Goal: Task Accomplishment & Management: Manage account settings

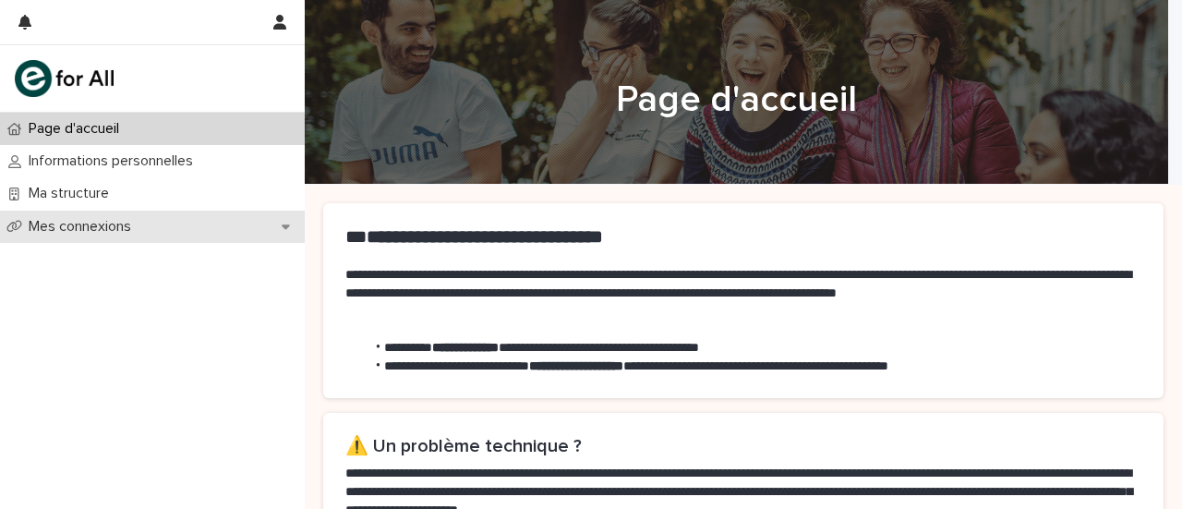
click at [179, 223] on div "Mes connexions" at bounding box center [152, 227] width 305 height 32
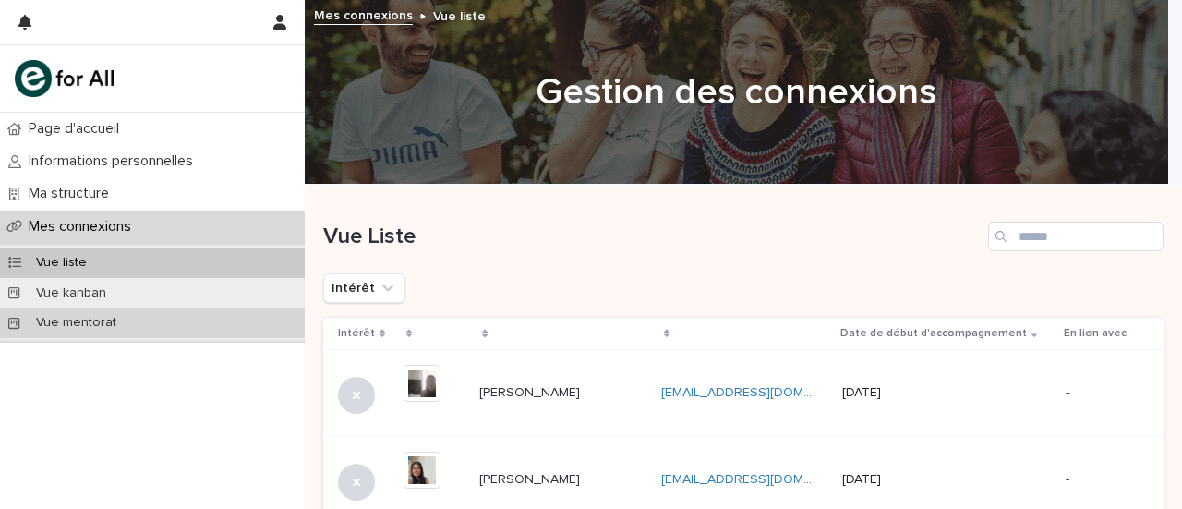
click at [177, 327] on div "Vue mentorat" at bounding box center [152, 322] width 305 height 30
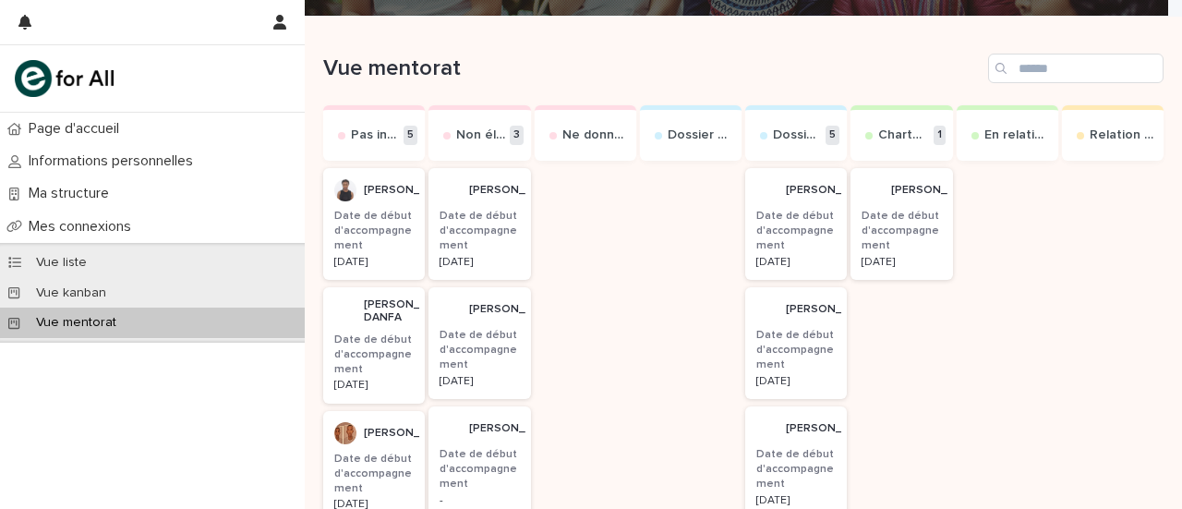
scroll to position [169, 0]
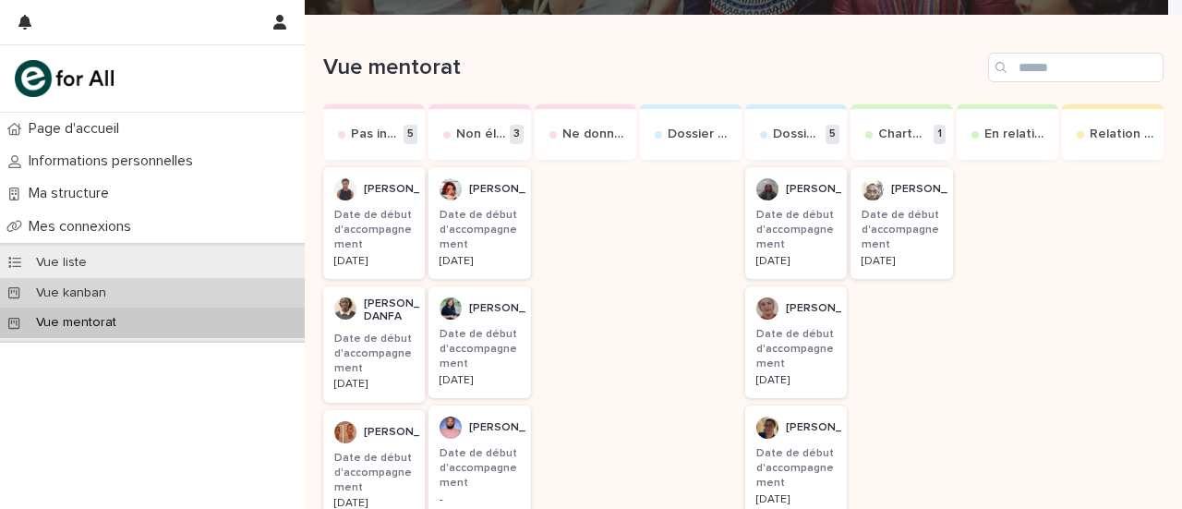
click at [127, 285] on div "Vue kanban" at bounding box center [152, 293] width 305 height 30
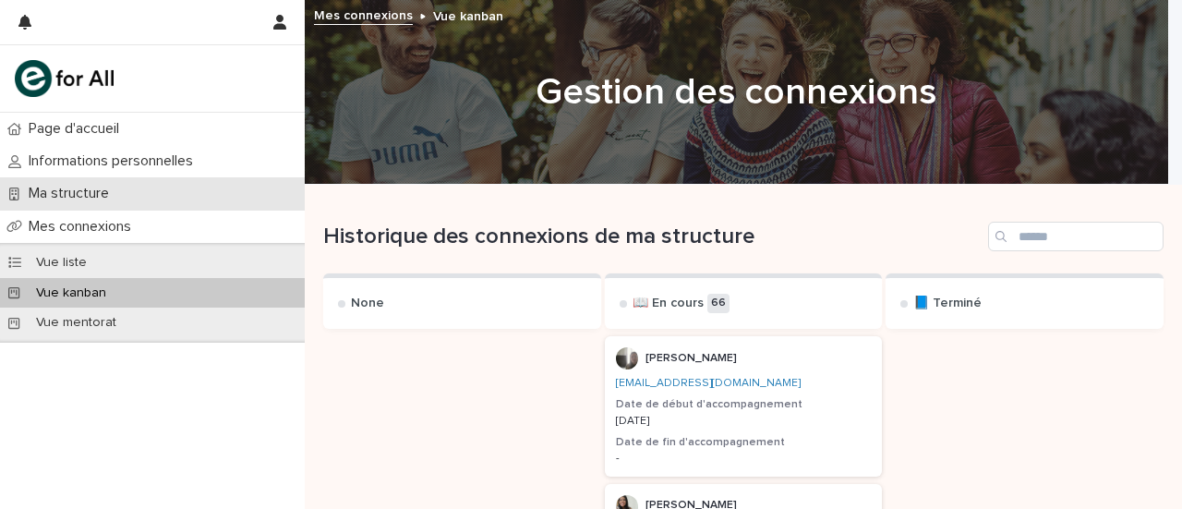
click at [90, 195] on p "Ma structure" at bounding box center [72, 194] width 102 height 18
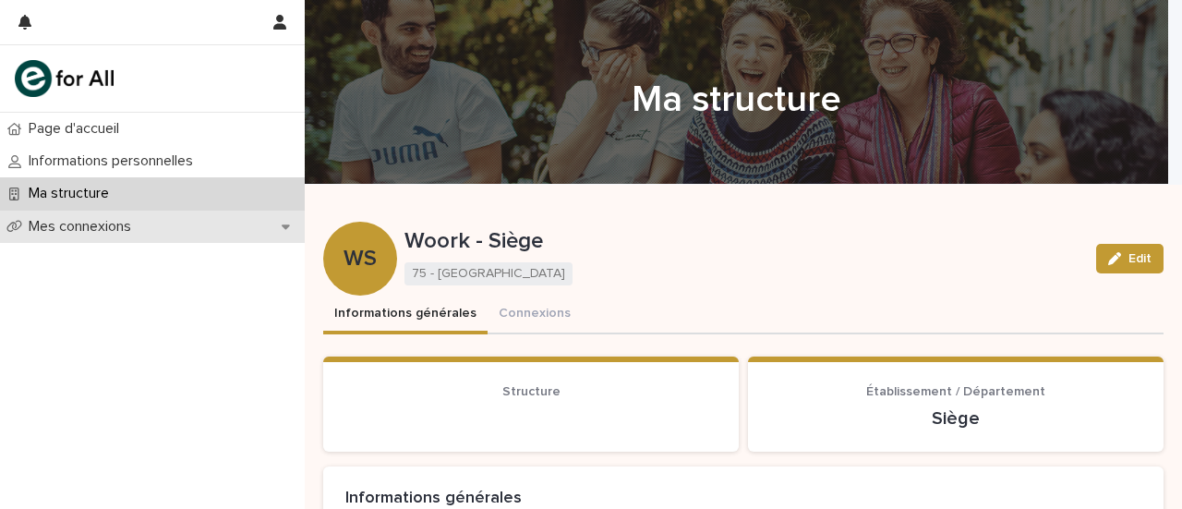
click at [151, 225] on div "Mes connexions" at bounding box center [152, 227] width 305 height 32
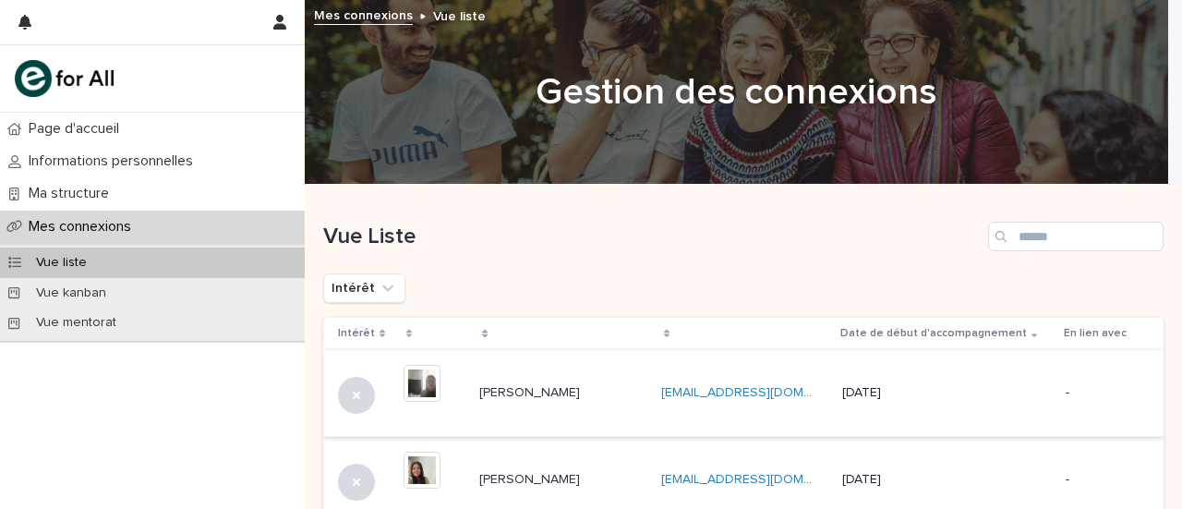
scroll to position [41, 0]
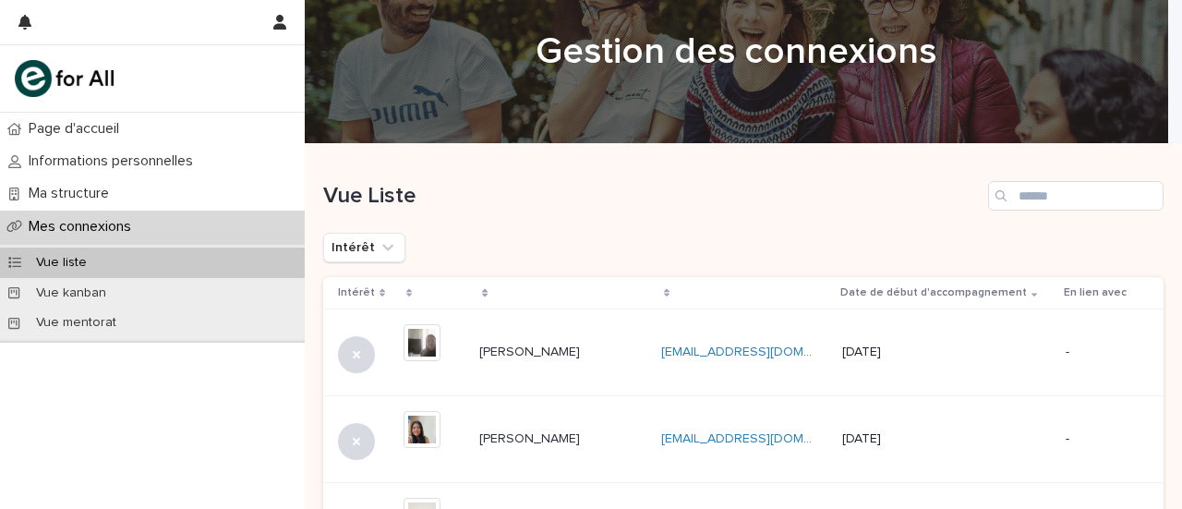
click at [506, 372] on td "Ikram ALIOUAT Ikram ALIOUAT" at bounding box center [562, 352] width 181 height 87
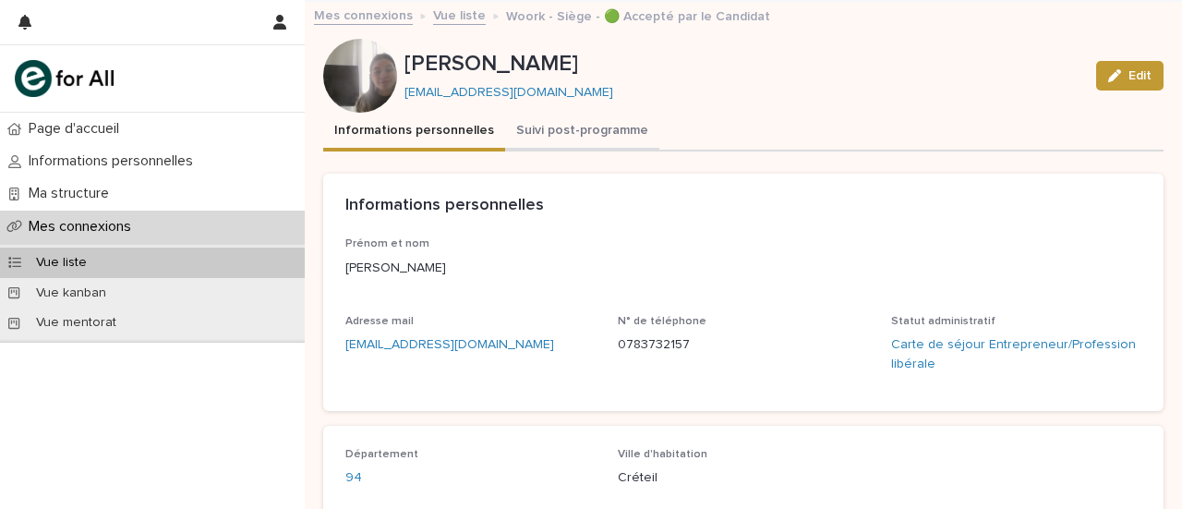
click at [545, 120] on button "Suivi post-programme" at bounding box center [582, 132] width 154 height 39
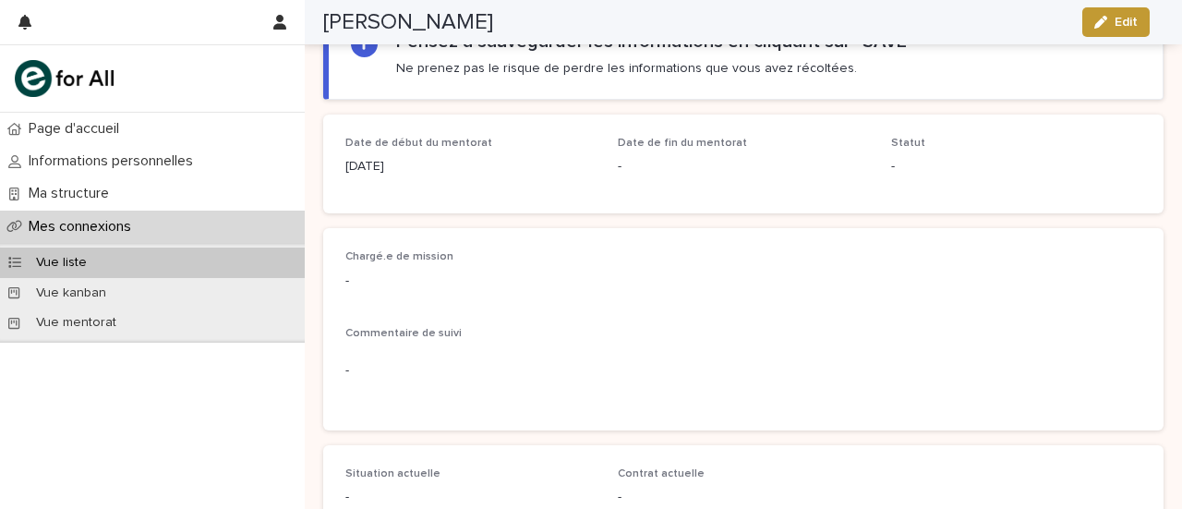
scroll to position [163, 0]
click at [318, 284] on div "Loading... Saving… Loading... Saving… Ikram ALIOUAT Edit Ikram ALIOUAT ikram.al…" at bounding box center [743, 317] width 859 height 959
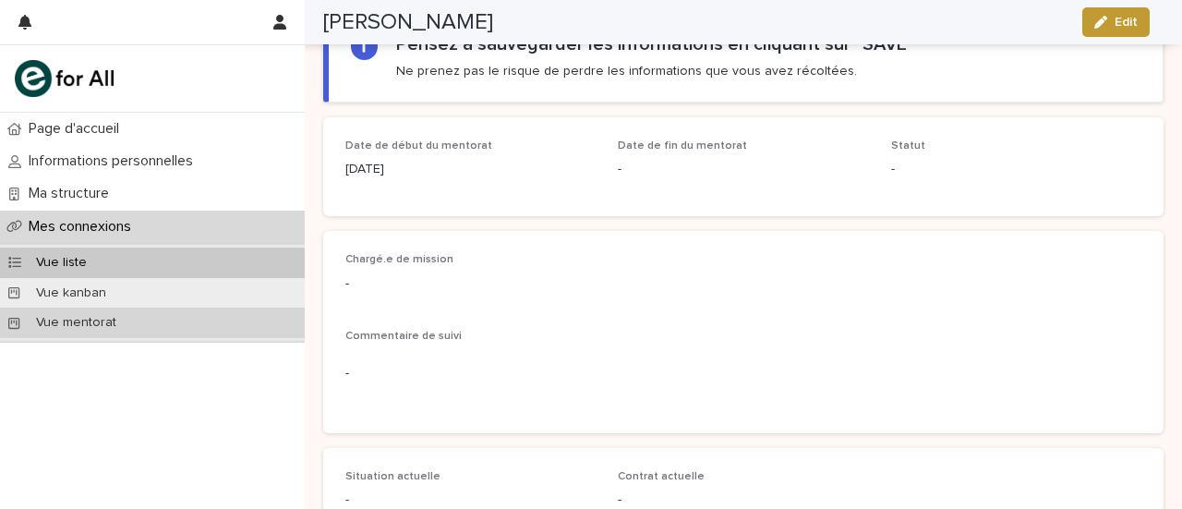
click at [137, 331] on div "Vue mentorat" at bounding box center [152, 322] width 305 height 30
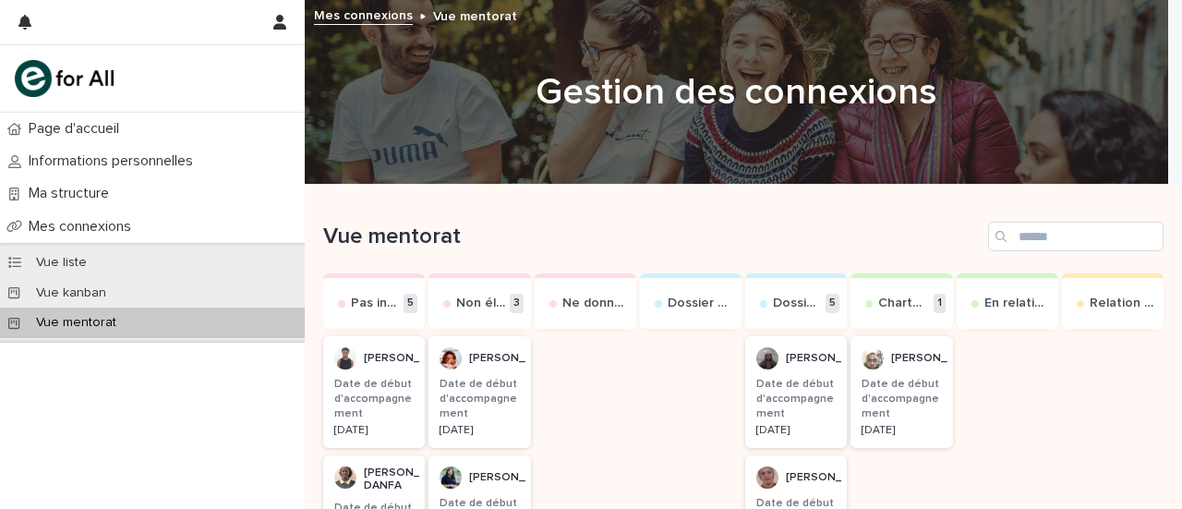
click at [898, 394] on h3 "Date de début d'accompagnement" at bounding box center [901, 399] width 79 height 45
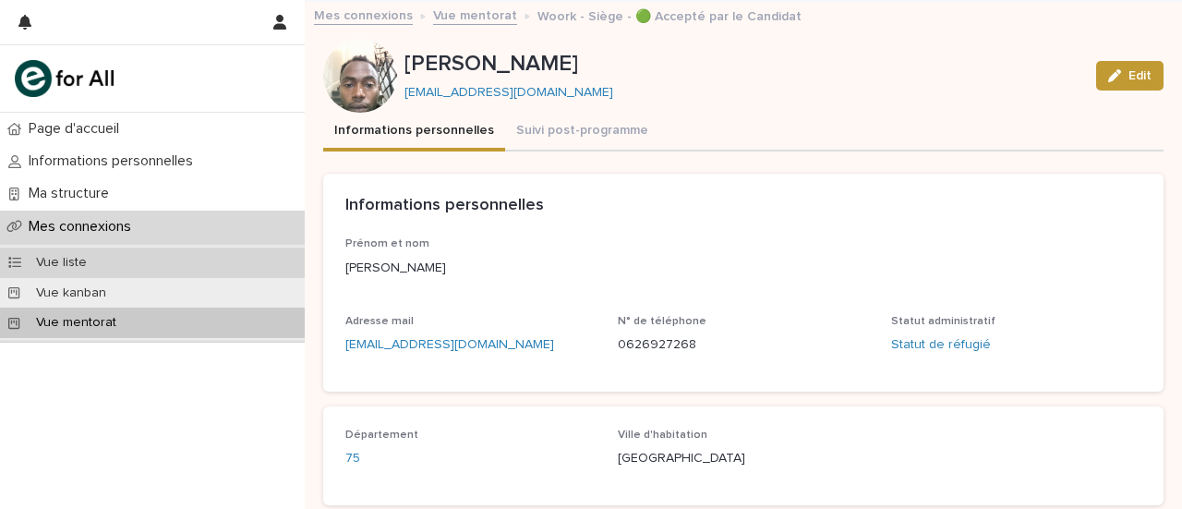
click at [71, 259] on p "Vue liste" at bounding box center [61, 263] width 80 height 16
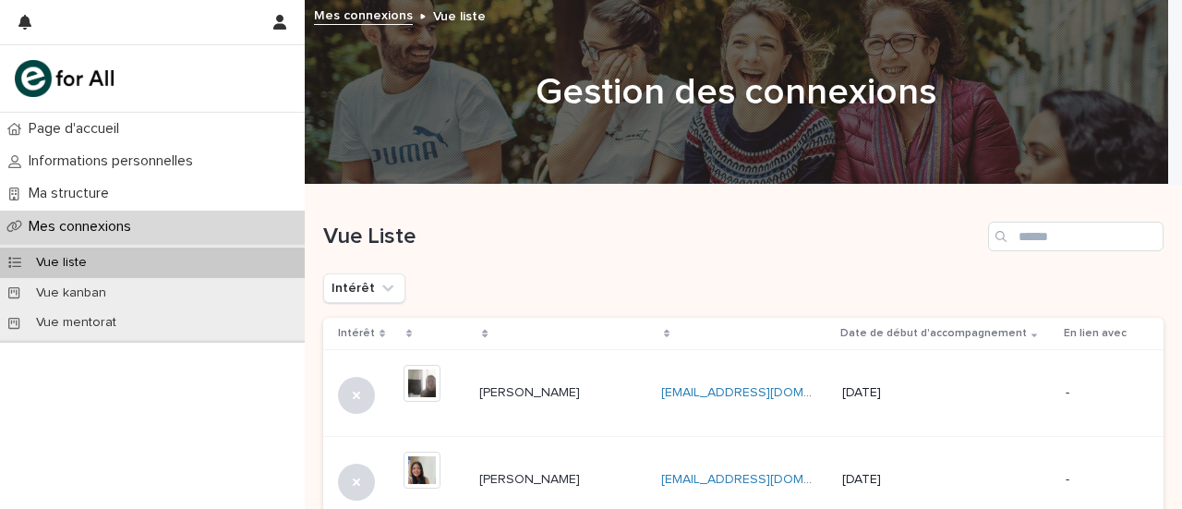
click at [479, 400] on p "[PERSON_NAME]" at bounding box center [531, 390] width 104 height 19
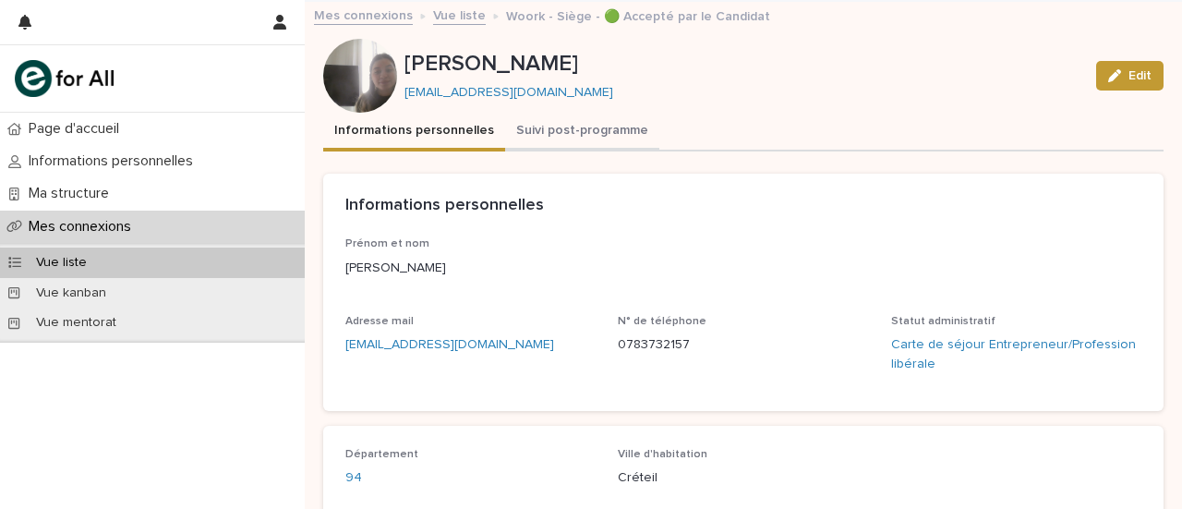
click at [531, 127] on button "Suivi post-programme" at bounding box center [582, 132] width 154 height 39
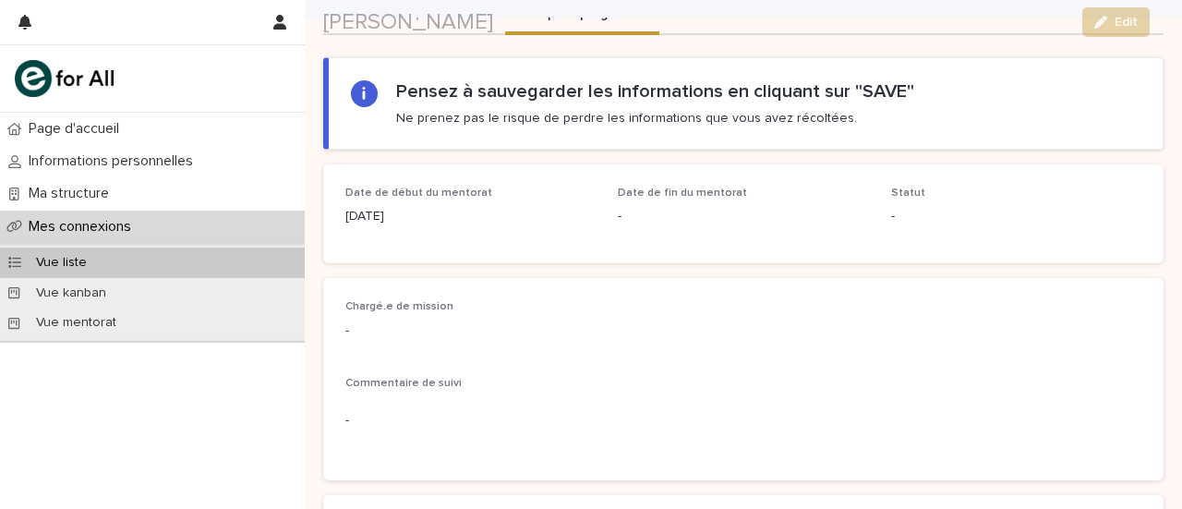
scroll to position [117, 0]
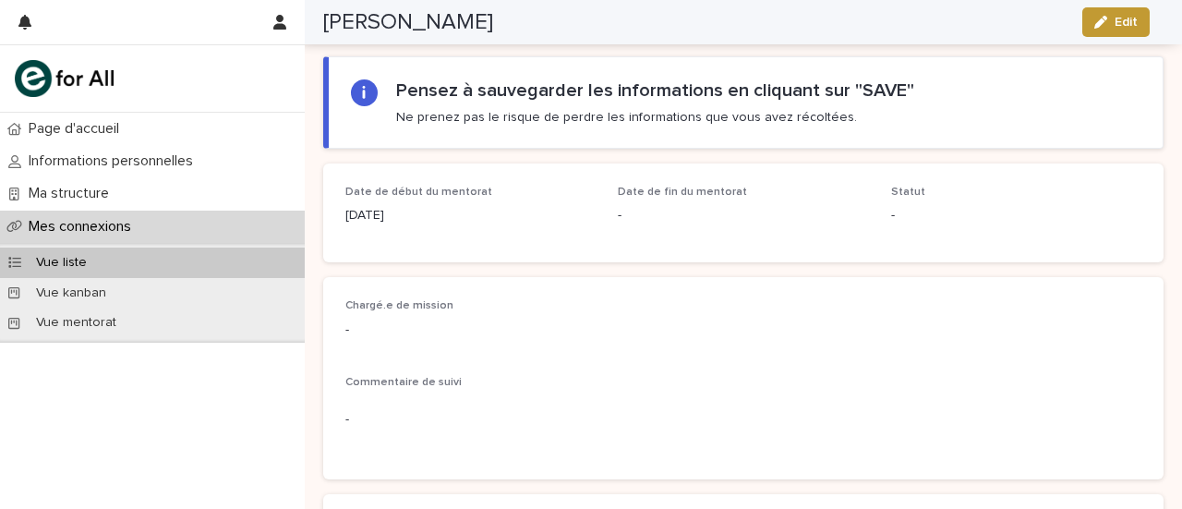
click at [531, 127] on section "Pensez à sauvegarder les informations en cliquant sur "SAVE" Ne prenez pas le r…" at bounding box center [743, 102] width 840 height 92
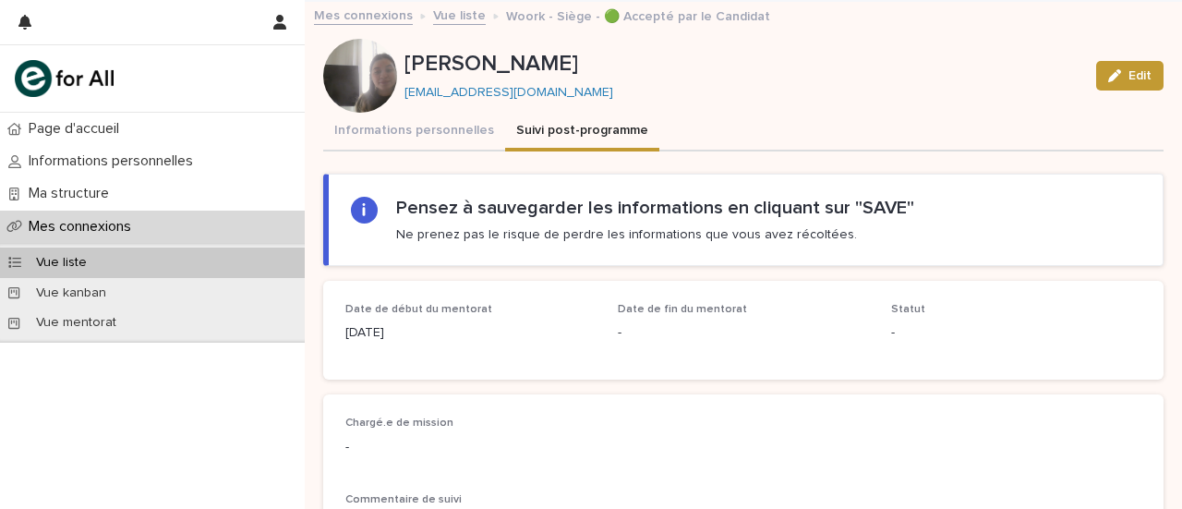
click at [397, 334] on p "[DATE]" at bounding box center [470, 332] width 250 height 19
click at [444, 139] on button "Informations personnelles" at bounding box center [414, 132] width 182 height 39
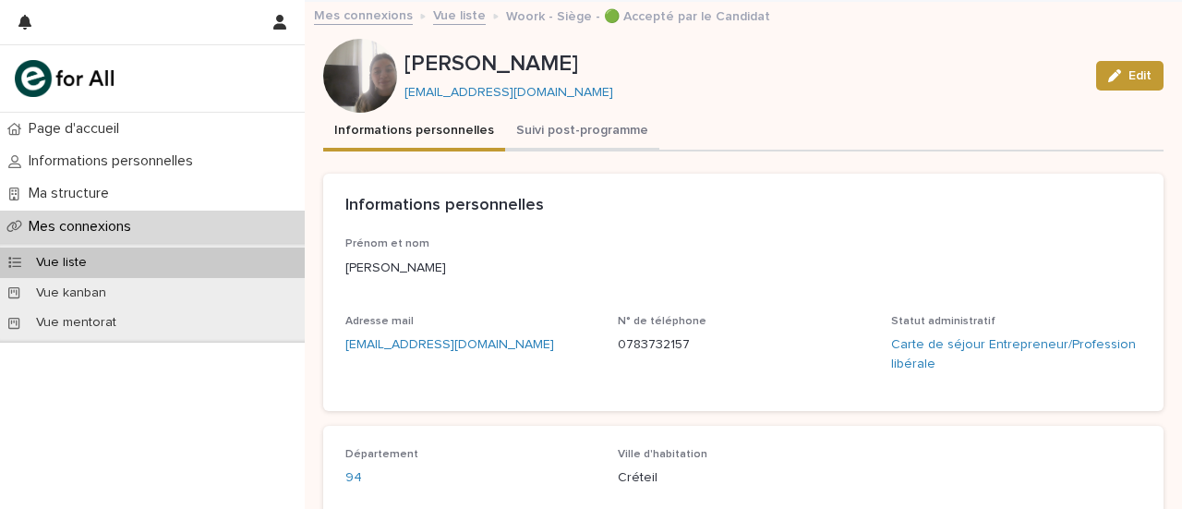
click at [578, 136] on button "Suivi post-programme" at bounding box center [582, 132] width 154 height 39
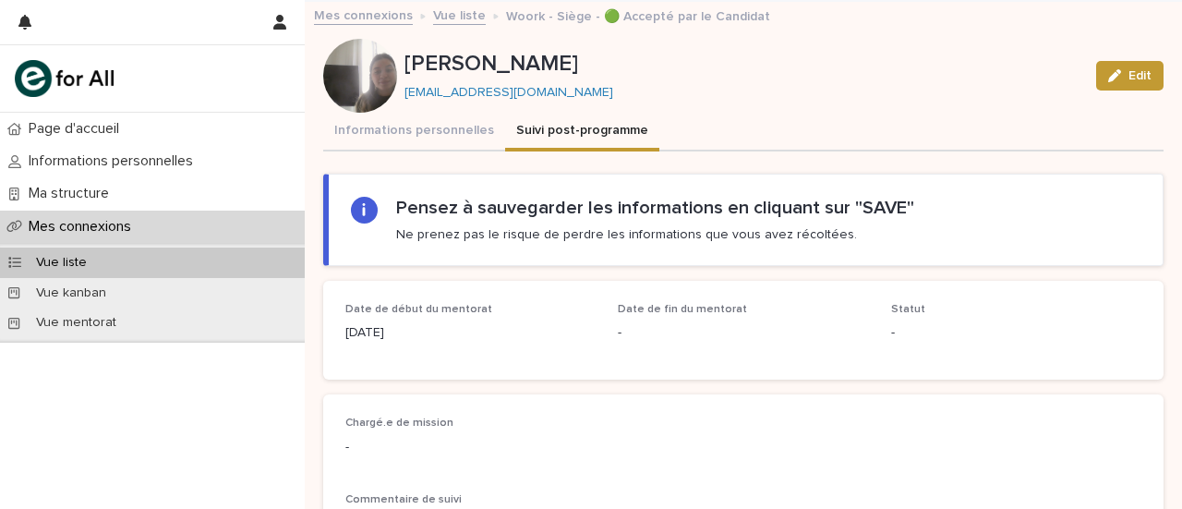
click at [378, 313] on span "Date de début du mentorat" at bounding box center [418, 309] width 147 height 11
click at [375, 309] on span "Date de début du mentorat" at bounding box center [418, 309] width 147 height 11
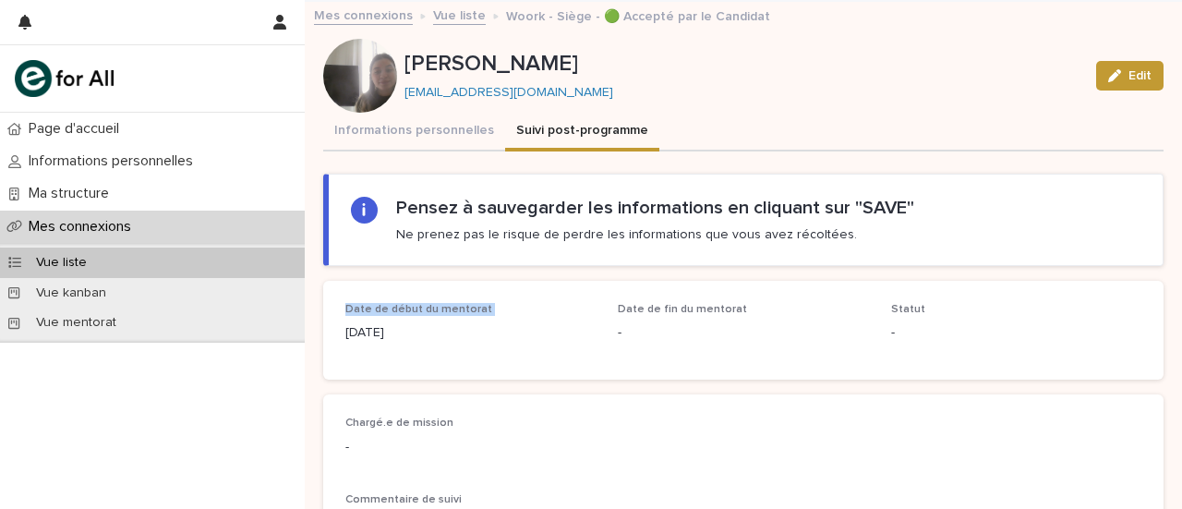
click at [375, 309] on span "Date de début du mentorat" at bounding box center [418, 309] width 147 height 11
click at [207, 269] on div "Vue liste" at bounding box center [152, 262] width 305 height 30
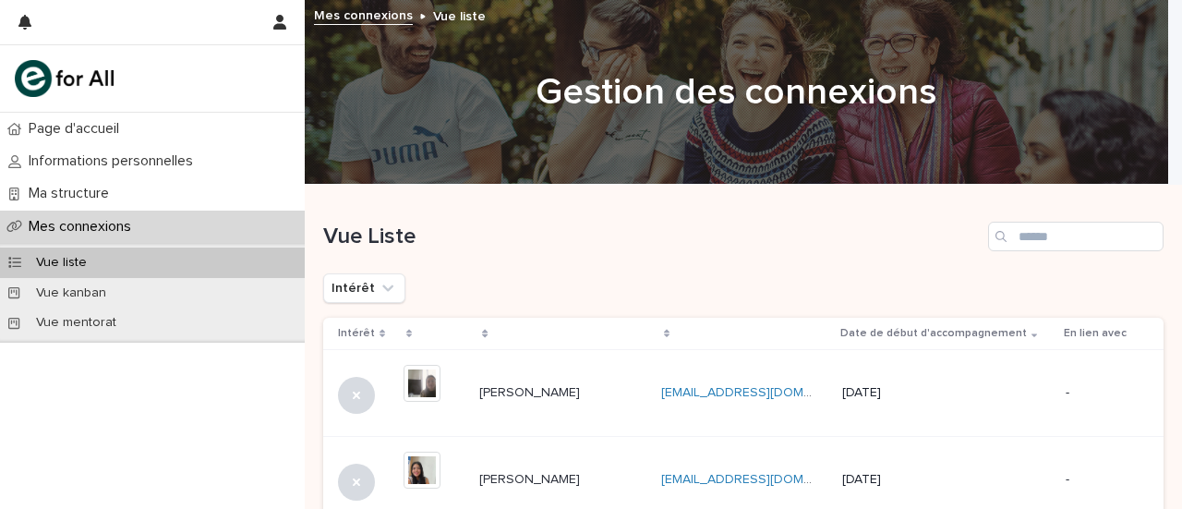
scroll to position [269, 0]
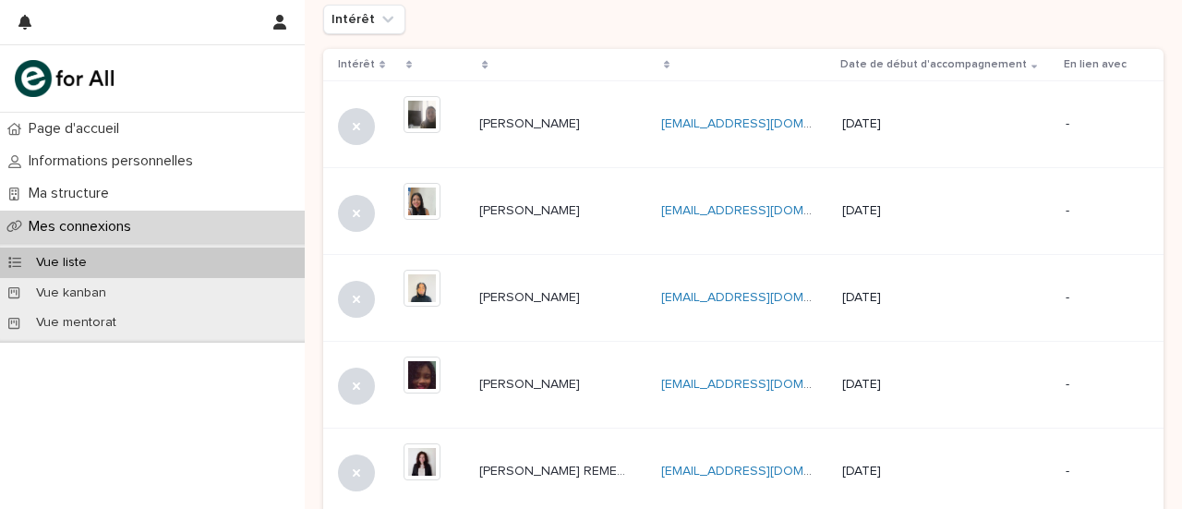
click at [557, 356] on td "Fedia RZMILUS Fedia RZMILUS" at bounding box center [562, 384] width 181 height 87
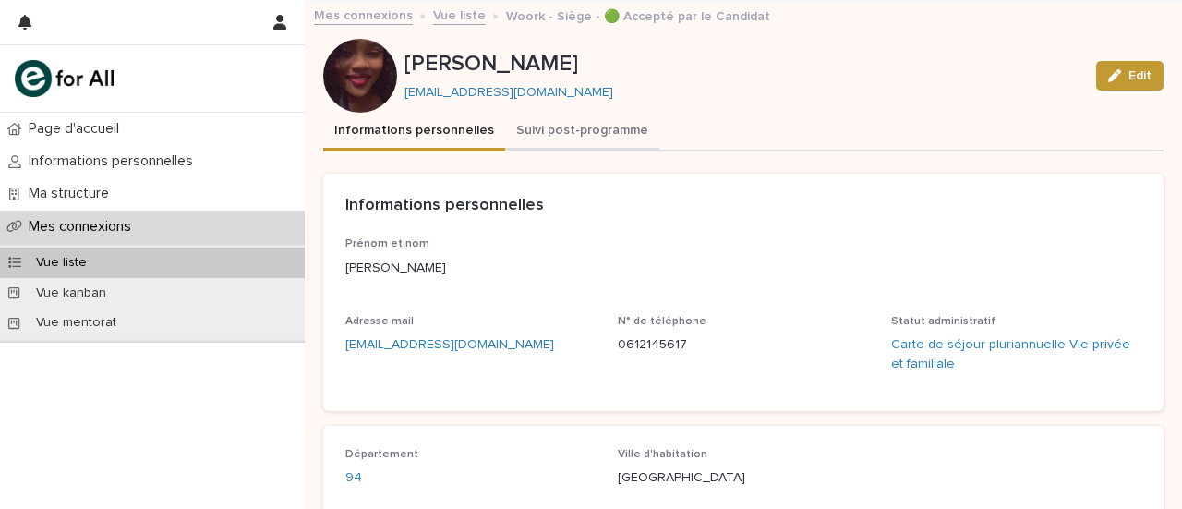
click at [550, 138] on button "Suivi post-programme" at bounding box center [582, 132] width 154 height 39
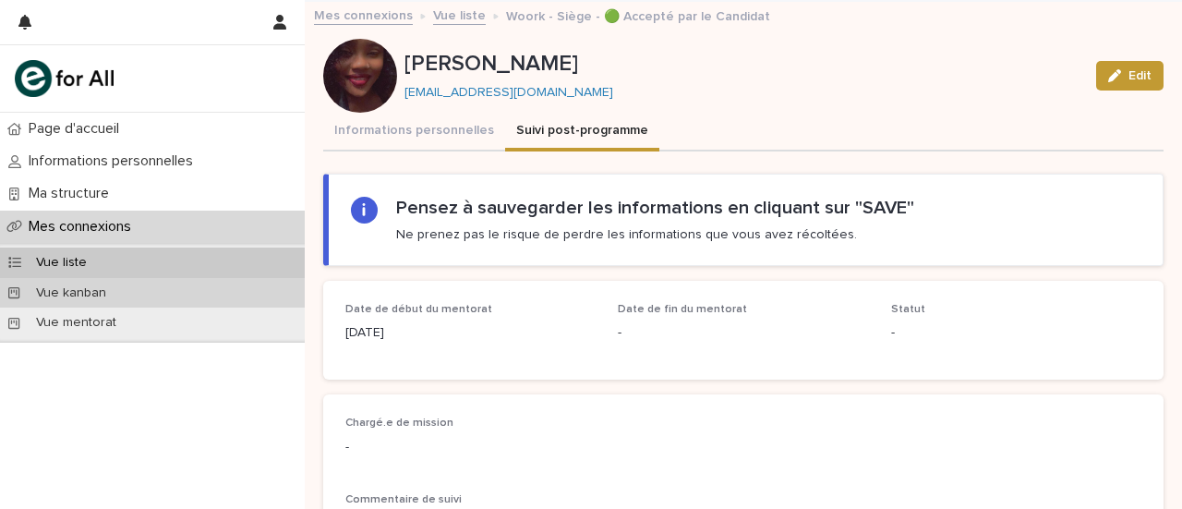
click at [183, 297] on div "Vue kanban" at bounding box center [152, 293] width 305 height 30
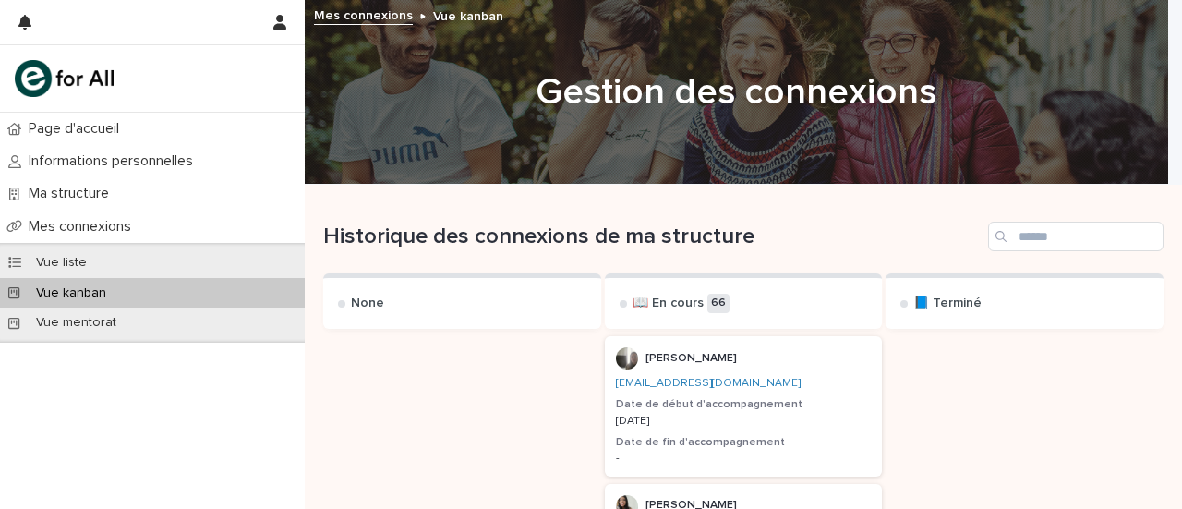
click at [778, 373] on div "[EMAIL_ADDRESS][DOMAIN_NAME]" at bounding box center [744, 381] width 256 height 17
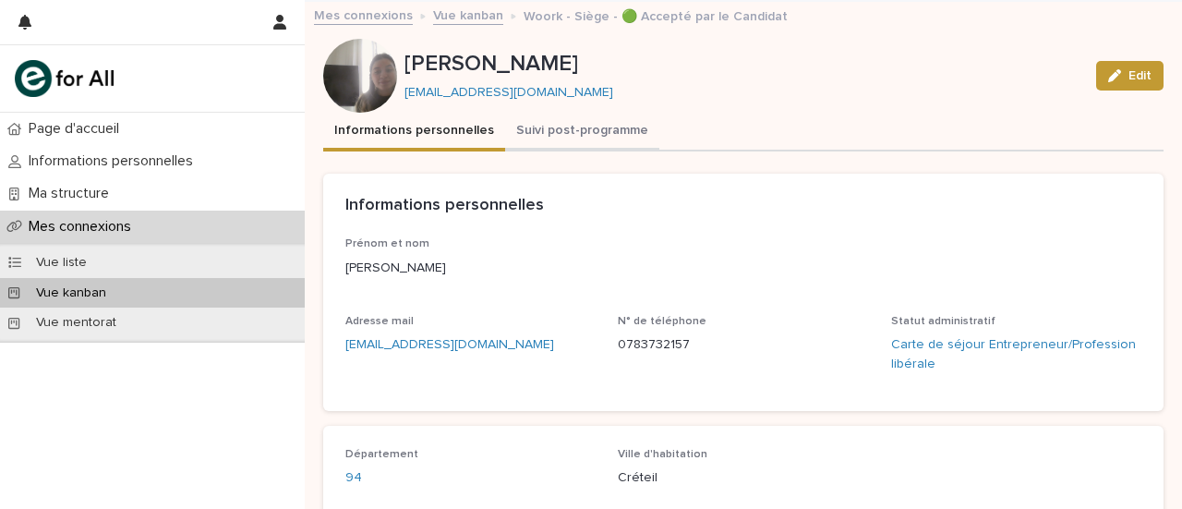
click at [584, 140] on button "Suivi post-programme" at bounding box center [582, 132] width 154 height 39
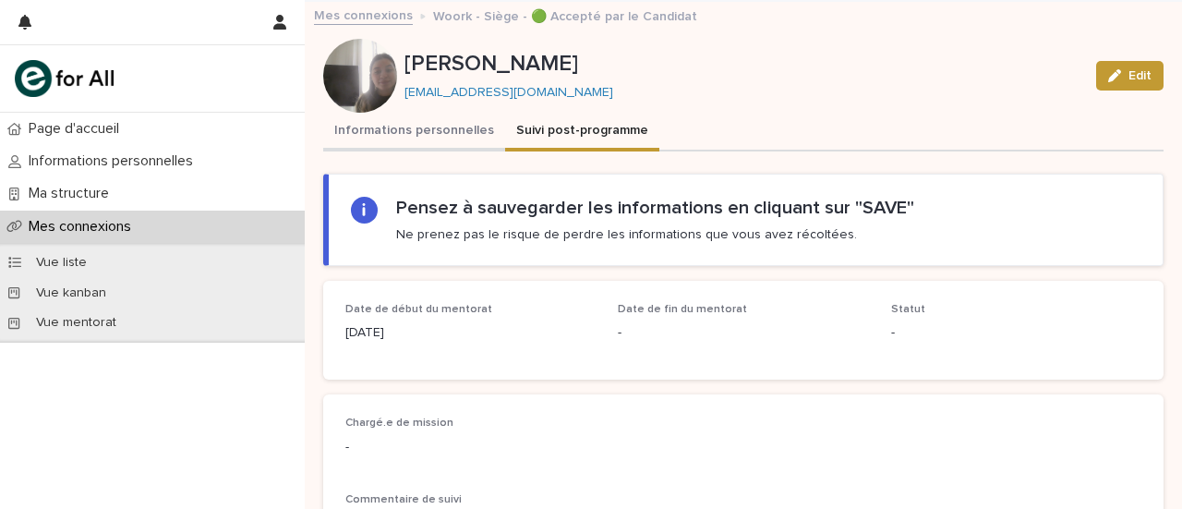
click at [413, 138] on button "Informations personnelles" at bounding box center [414, 132] width 182 height 39
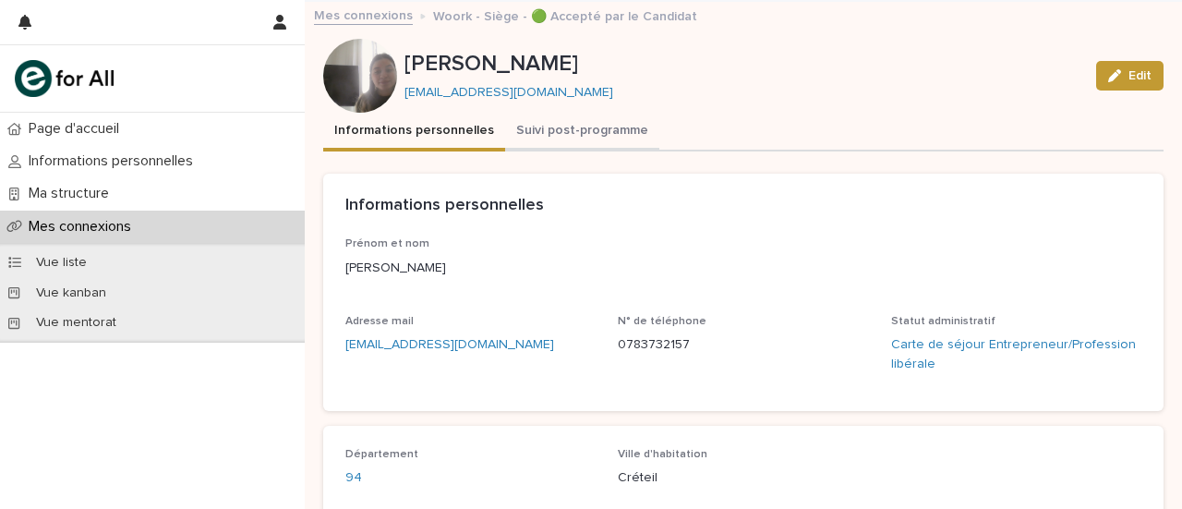
click at [562, 122] on button "Suivi post-programme" at bounding box center [582, 132] width 154 height 39
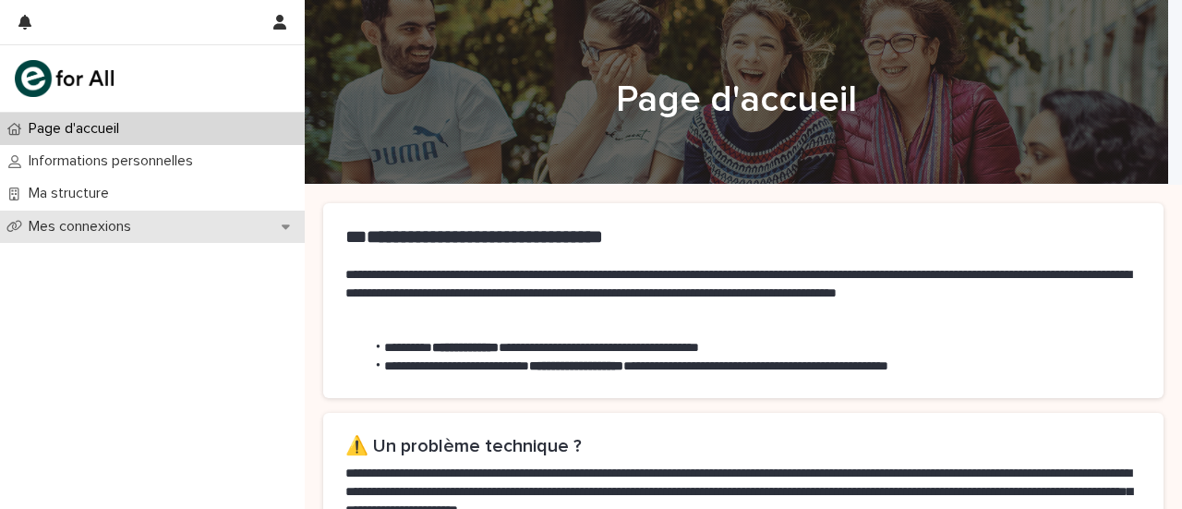
click at [158, 221] on div "Mes connexions" at bounding box center [152, 227] width 305 height 32
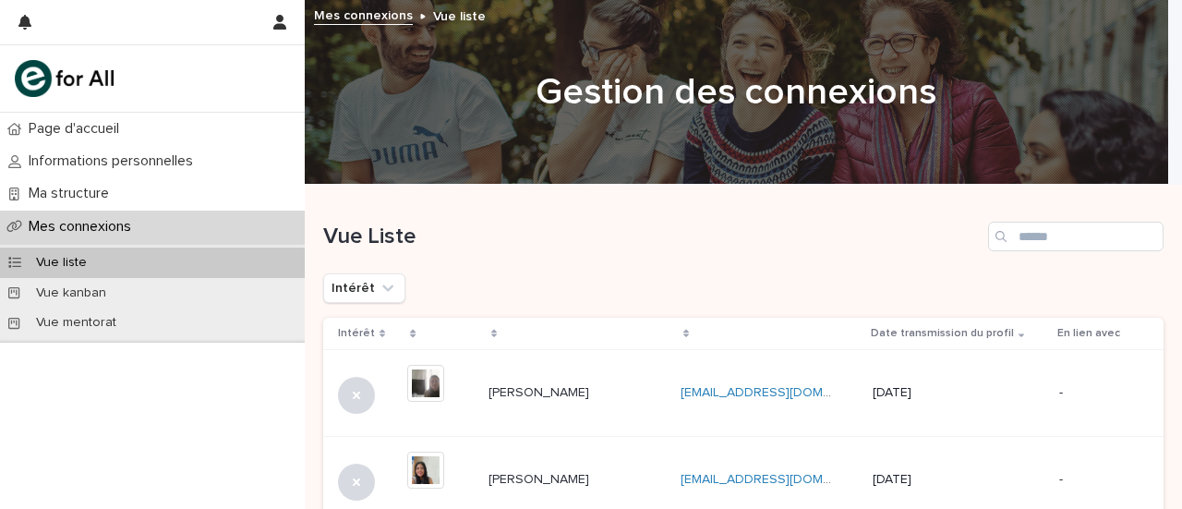
click at [522, 393] on p "[PERSON_NAME]" at bounding box center [540, 390] width 104 height 19
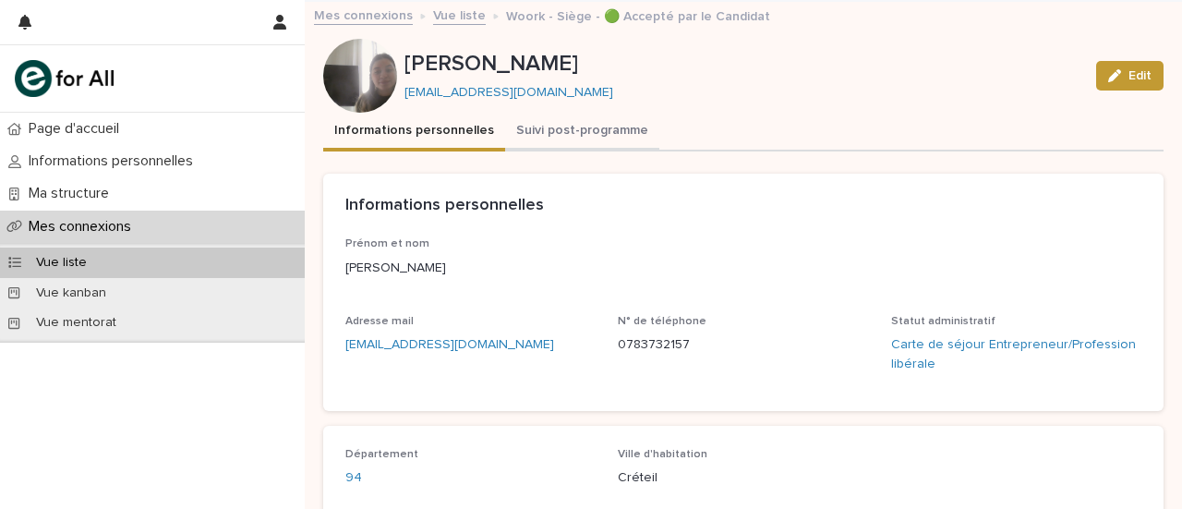
click at [541, 149] on button "Suivi post-programme" at bounding box center [582, 132] width 154 height 39
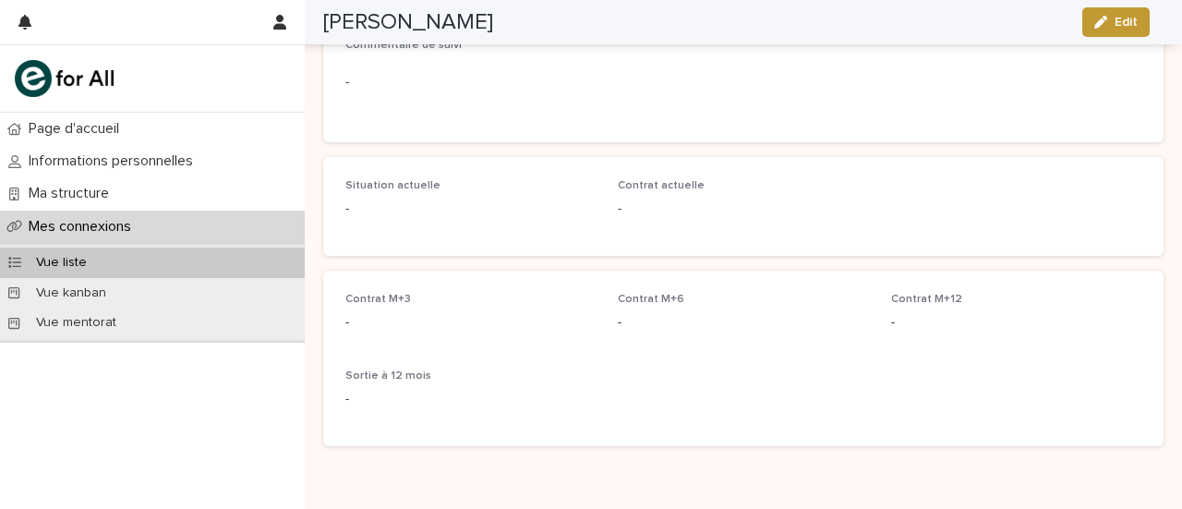
scroll to position [455, 0]
click at [149, 320] on div "Vue mentorat" at bounding box center [152, 322] width 305 height 30
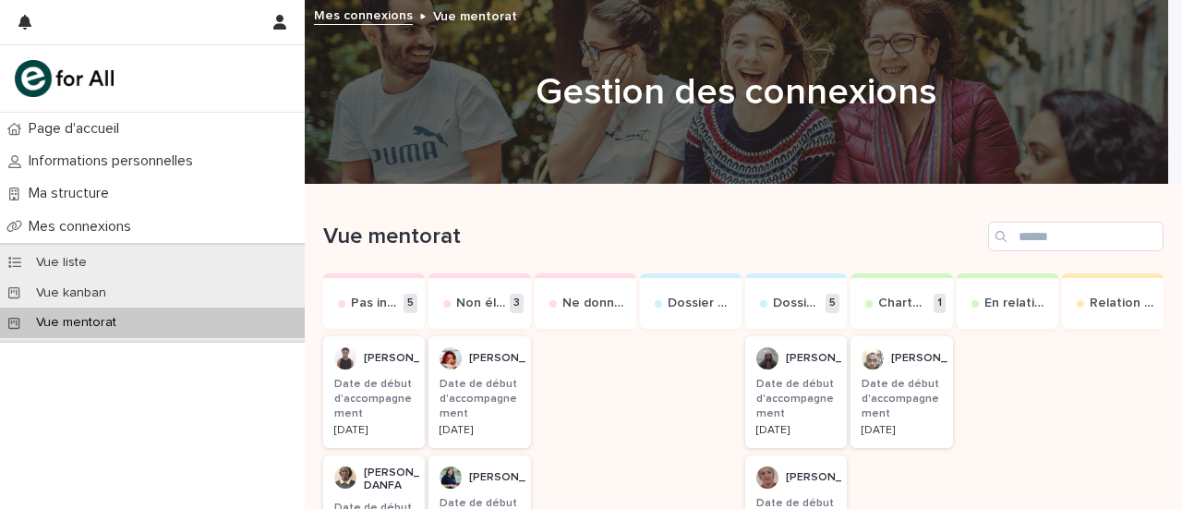
click at [900, 394] on h3 "Date de début d'accompagnement" at bounding box center [901, 399] width 79 height 45
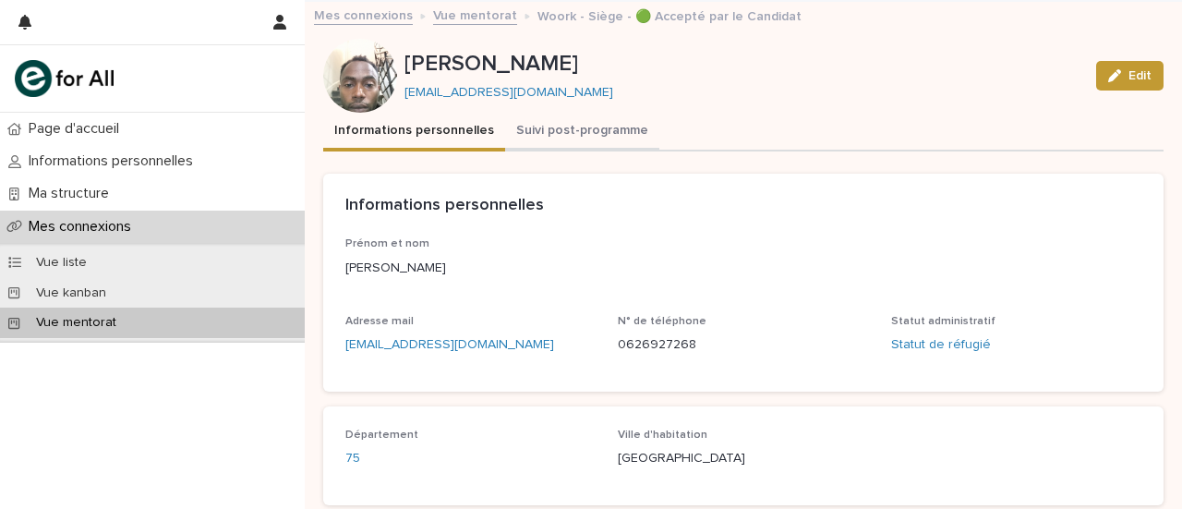
click at [564, 136] on button "Suivi post-programme" at bounding box center [582, 132] width 154 height 39
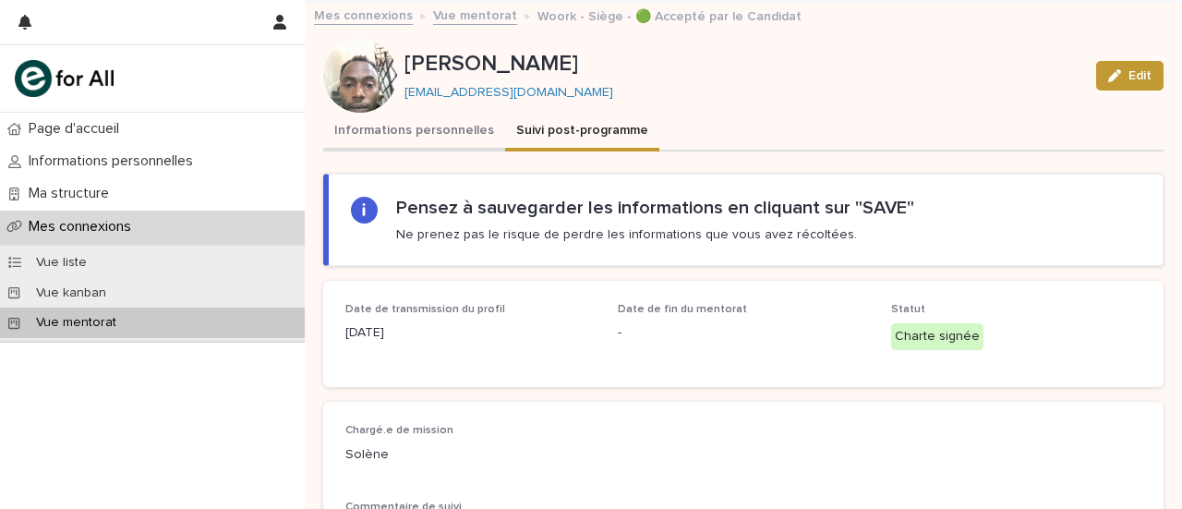
click at [468, 124] on button "Informations personnelles" at bounding box center [414, 132] width 182 height 39
